Goal: Transaction & Acquisition: Book appointment/travel/reservation

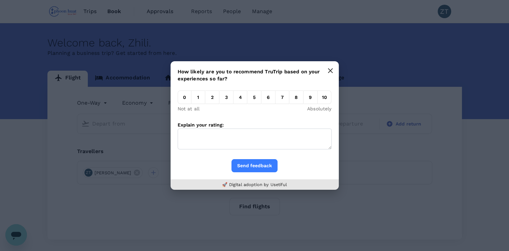
click at [333, 69] on button "button" at bounding box center [330, 70] width 13 height 13
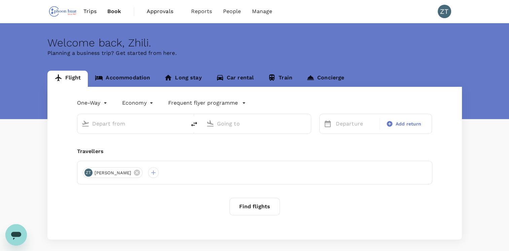
click at [95, 105] on body "Trips Book Approvals 0 Reports People Manage ZT Welcome back , Zhili . Planning…" at bounding box center [254, 141] width 509 height 282
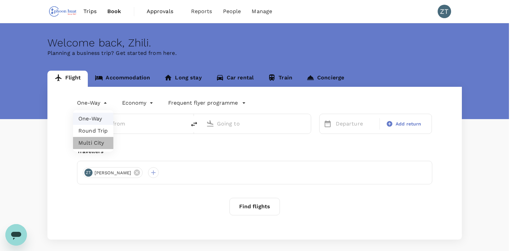
click at [90, 143] on li "Multi City" at bounding box center [93, 143] width 40 height 12
type input "multicity"
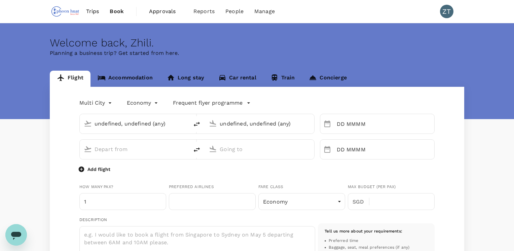
type input "undefined, undefined (any)"
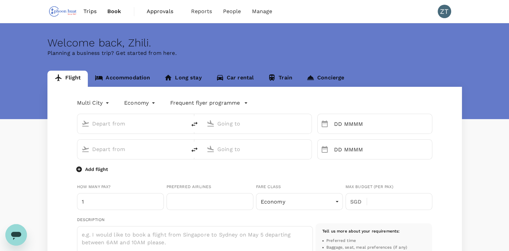
type input "65"
type input "66544333"
type input "[PERSON_NAME][EMAIL_ADDRESS][DOMAIN_NAME]"
click at [126, 123] on input "text" at bounding box center [132, 123] width 80 height 10
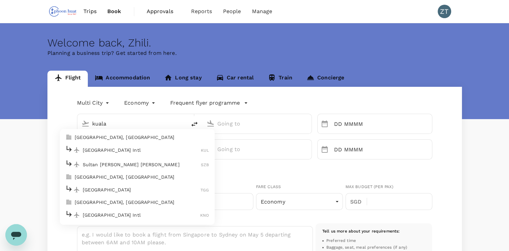
click at [131, 141] on li "[GEOGRAPHIC_DATA], [GEOGRAPHIC_DATA]" at bounding box center [137, 137] width 155 height 11
type input "kuala"
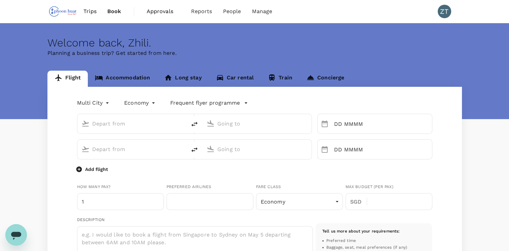
type input "[GEOGRAPHIC_DATA], [GEOGRAPHIC_DATA] (any)"
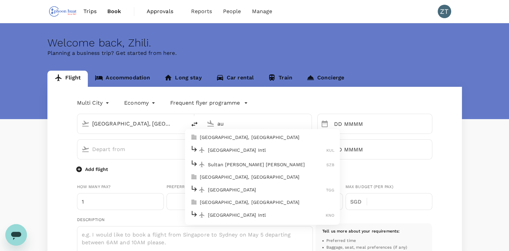
type input "a"
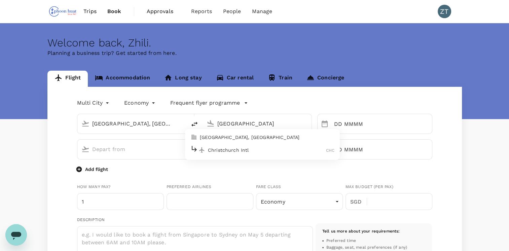
click at [238, 139] on p "[GEOGRAPHIC_DATA], [GEOGRAPHIC_DATA]" at bounding box center [267, 137] width 135 height 7
type input "[GEOGRAPHIC_DATA], [GEOGRAPHIC_DATA] (any)"
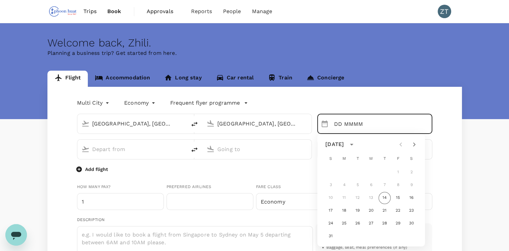
click at [416, 143] on icon "Next month" at bounding box center [414, 144] width 8 height 8
click at [332, 197] on button "14" at bounding box center [331, 198] width 12 height 12
type input "[DATE]"
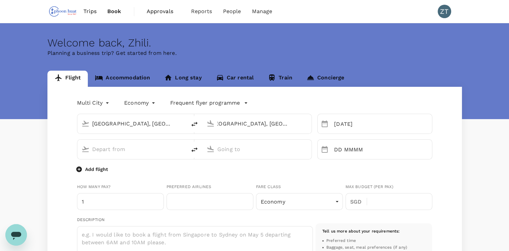
click at [125, 149] on input "text" at bounding box center [132, 149] width 80 height 10
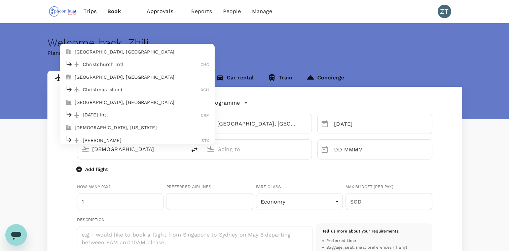
click at [139, 65] on p "Christchurch Intl" at bounding box center [142, 64] width 118 height 7
type input "[DEMOGRAPHIC_DATA]"
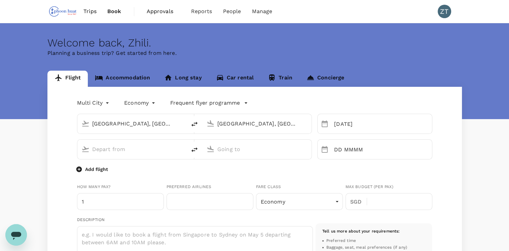
type input "Christchurch Intl (CHC)"
click at [139, 65] on div "Welcome back , Zhili . Planning a business trip? Get started from here." at bounding box center [254, 71] width 509 height 96
click at [244, 151] on input "text" at bounding box center [257, 149] width 80 height 10
click at [268, 150] on input "text" at bounding box center [257, 149] width 80 height 10
click at [241, 165] on p "[GEOGRAPHIC_DATA], [GEOGRAPHIC_DATA]" at bounding box center [267, 163] width 135 height 7
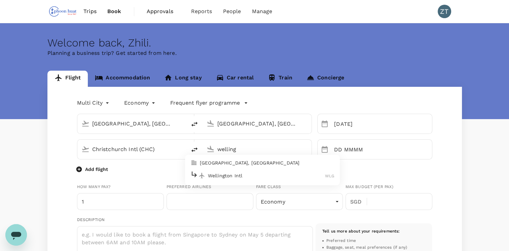
type input "[GEOGRAPHIC_DATA], [GEOGRAPHIC_DATA] (any)"
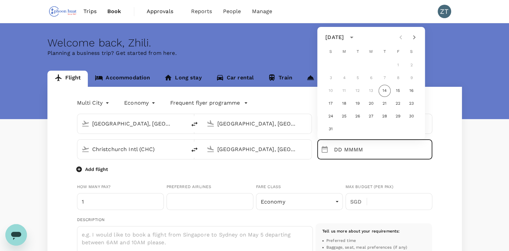
click at [414, 39] on icon "Next month" at bounding box center [414, 37] width 2 height 4
click at [342, 91] on button "15" at bounding box center [344, 91] width 12 height 12
type input "[DATE]"
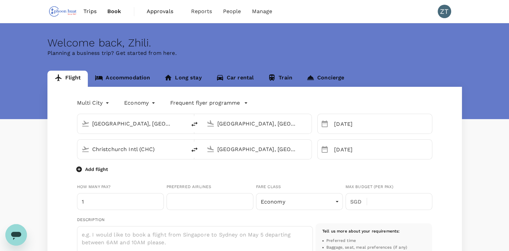
scroll to position [0, 2]
click at [98, 168] on p "Add flight" at bounding box center [96, 169] width 23 height 7
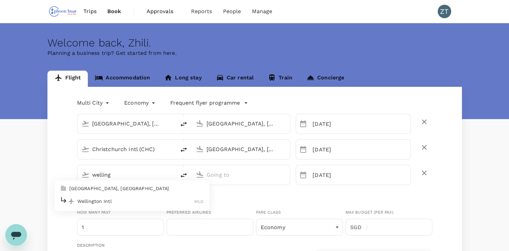
click at [113, 198] on p "Wellington Intl" at bounding box center [135, 201] width 117 height 7
type input "welling"
type input "Wellington Intl (WLG)"
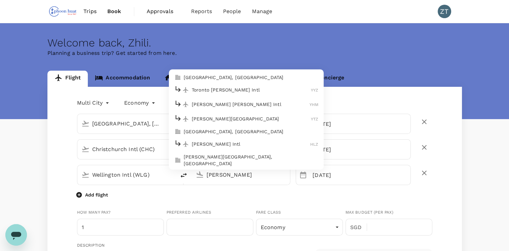
click at [229, 139] on div "[PERSON_NAME] Intl HLZ" at bounding box center [246, 144] width 144 height 10
type input "[PERSON_NAME] Intl (HLZ)"
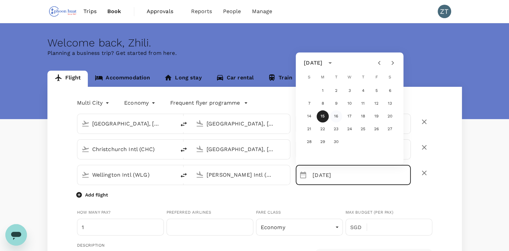
click at [336, 115] on button "16" at bounding box center [336, 116] width 12 height 12
type input "[DATE]"
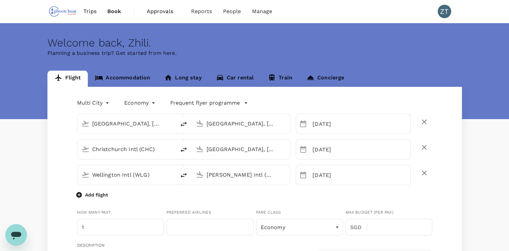
click at [94, 195] on p "Add flight" at bounding box center [96, 195] width 23 height 7
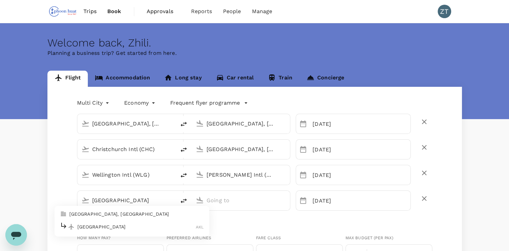
click at [110, 215] on p "[GEOGRAPHIC_DATA], [GEOGRAPHIC_DATA]" at bounding box center [136, 214] width 135 height 7
type input "[GEOGRAPHIC_DATA]"
type input "[GEOGRAPHIC_DATA], [GEOGRAPHIC_DATA] (any)"
click at [224, 200] on input "text" at bounding box center [241, 200] width 69 height 10
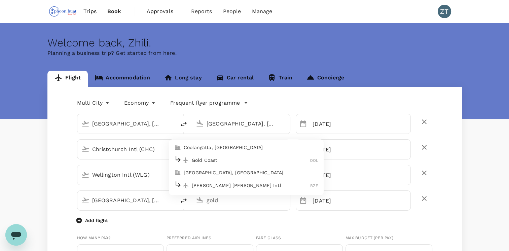
click at [214, 160] on p "Gold Coast" at bounding box center [251, 160] width 118 height 7
type input "Gold Coast (OOL)"
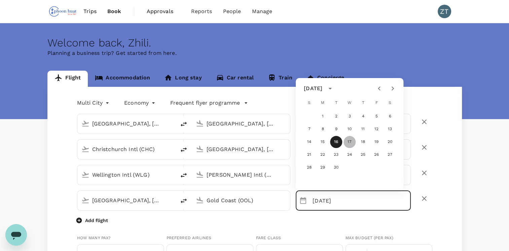
click at [349, 142] on button "17" at bounding box center [350, 142] width 12 height 12
type input "[DATE]"
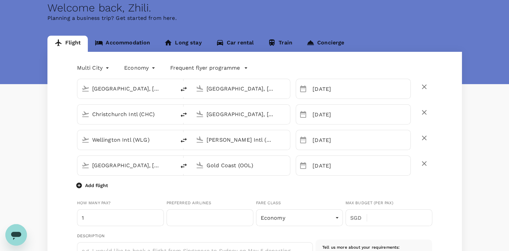
scroll to position [36, 0]
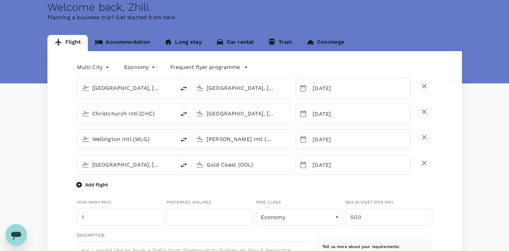
click at [104, 184] on p "Add flight" at bounding box center [96, 184] width 23 height 7
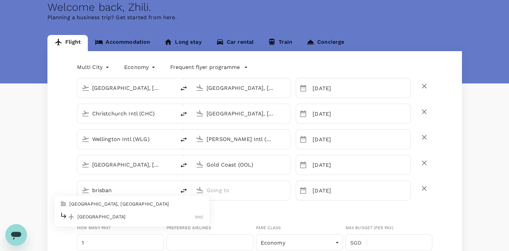
click at [113, 206] on p "[GEOGRAPHIC_DATA], [GEOGRAPHIC_DATA]" at bounding box center [136, 204] width 135 height 7
type input "brisban"
type input "[GEOGRAPHIC_DATA], [GEOGRAPHIC_DATA] (any)"
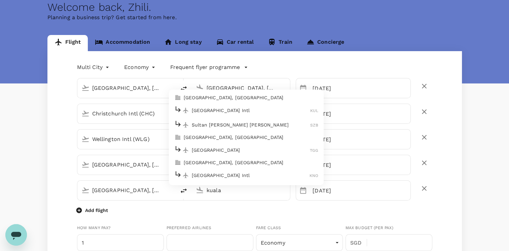
click at [209, 98] on p "[GEOGRAPHIC_DATA], [GEOGRAPHIC_DATA]" at bounding box center [251, 97] width 135 height 7
type input "[GEOGRAPHIC_DATA], [GEOGRAPHIC_DATA] (any)"
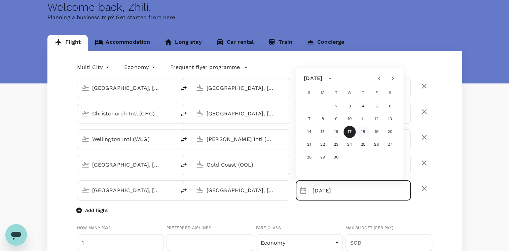
click at [363, 131] on button "18" at bounding box center [363, 132] width 12 height 12
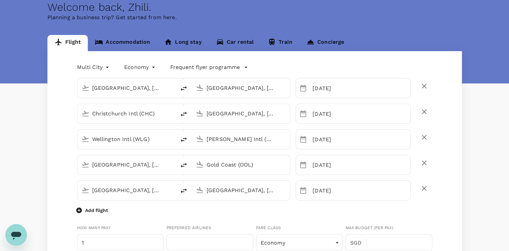
type input "[DATE]"
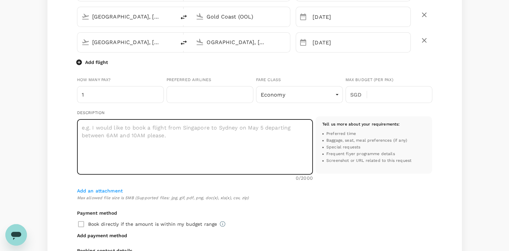
scroll to position [0, 0]
click at [154, 130] on textarea at bounding box center [195, 147] width 236 height 56
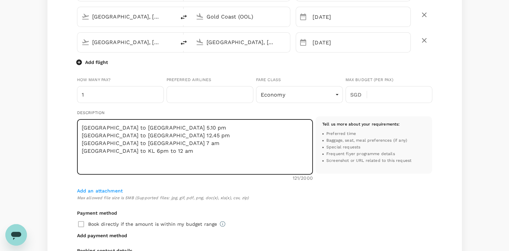
type textarea "[GEOGRAPHIC_DATA] to [GEOGRAPHIC_DATA] 5.10 pm [GEOGRAPHIC_DATA] to [GEOGRAPHIC…"
click at [323, 187] on div "Add an attachment Max allowed file size is 5MB (Supported files: jpg, gif, pdf,…" at bounding box center [254, 194] width 355 height 15
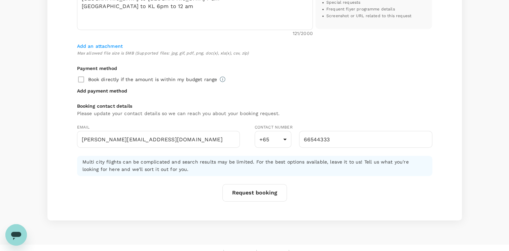
scroll to position [331, 0]
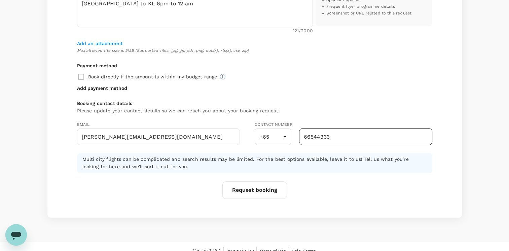
click at [334, 138] on input "66544333" at bounding box center [365, 136] width 133 height 17
drag, startPoint x: 334, startPoint y: 138, endPoint x: 294, endPoint y: 139, distance: 40.4
click at [294, 139] on div "+65 65 ​ 66544333 ​" at bounding box center [344, 136] width 178 height 17
type input "84281663"
click at [268, 191] on button "Request booking" at bounding box center [254, 190] width 65 height 18
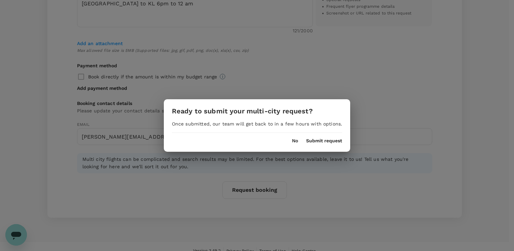
click at [315, 141] on button "Submit request" at bounding box center [324, 140] width 36 height 5
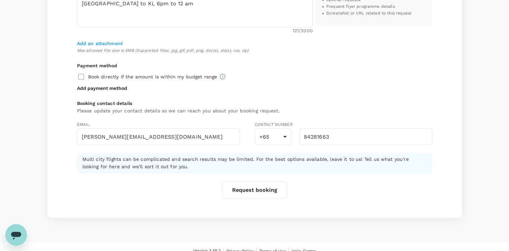
scroll to position [0, 0]
